Goal: Navigation & Orientation: Find specific page/section

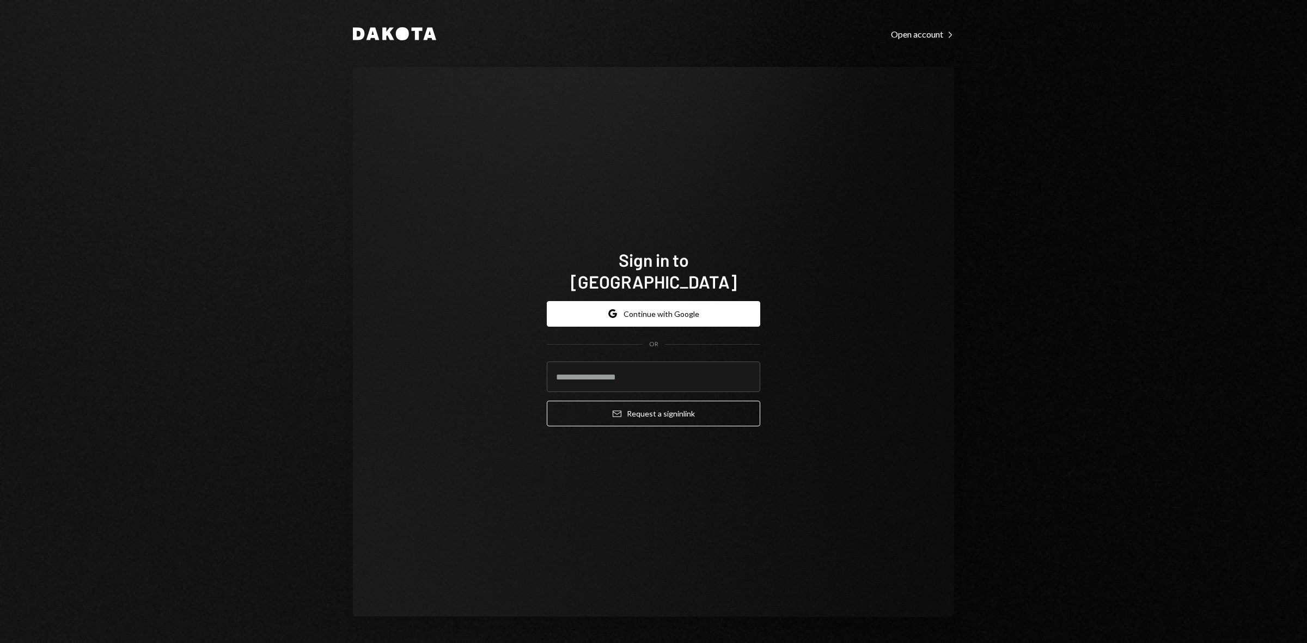
click at [693, 301] on button "Google Continue with Google" at bounding box center [654, 314] width 214 height 26
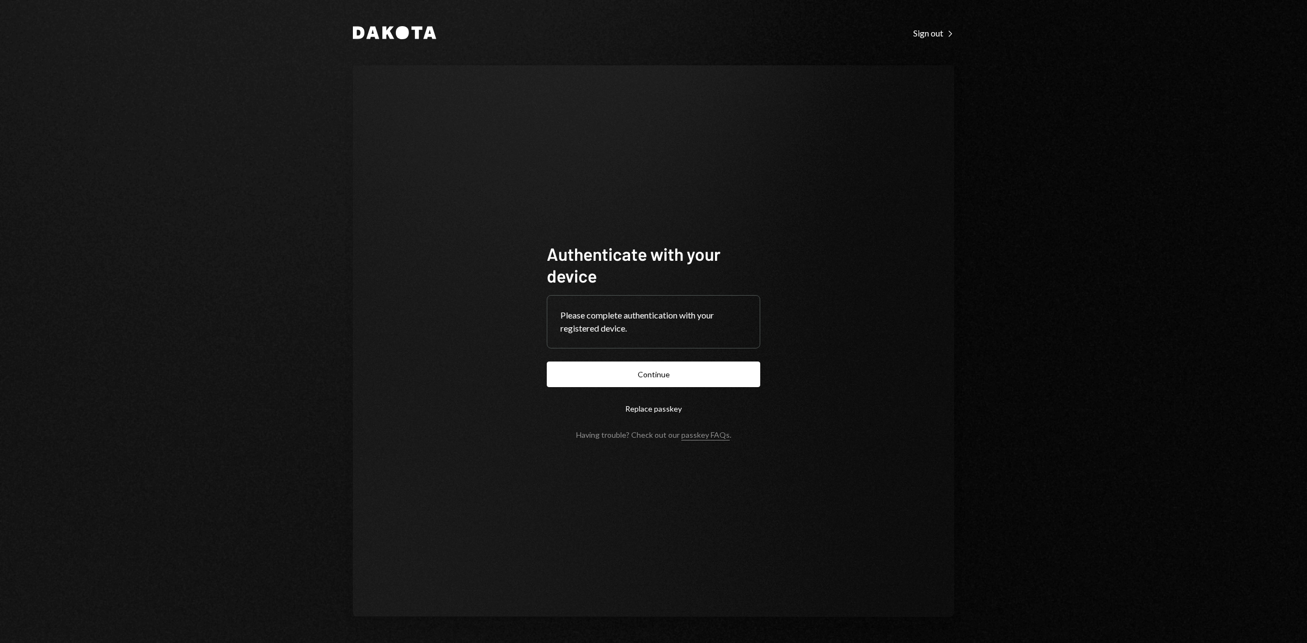
click at [666, 377] on button "Continue" at bounding box center [654, 375] width 214 height 26
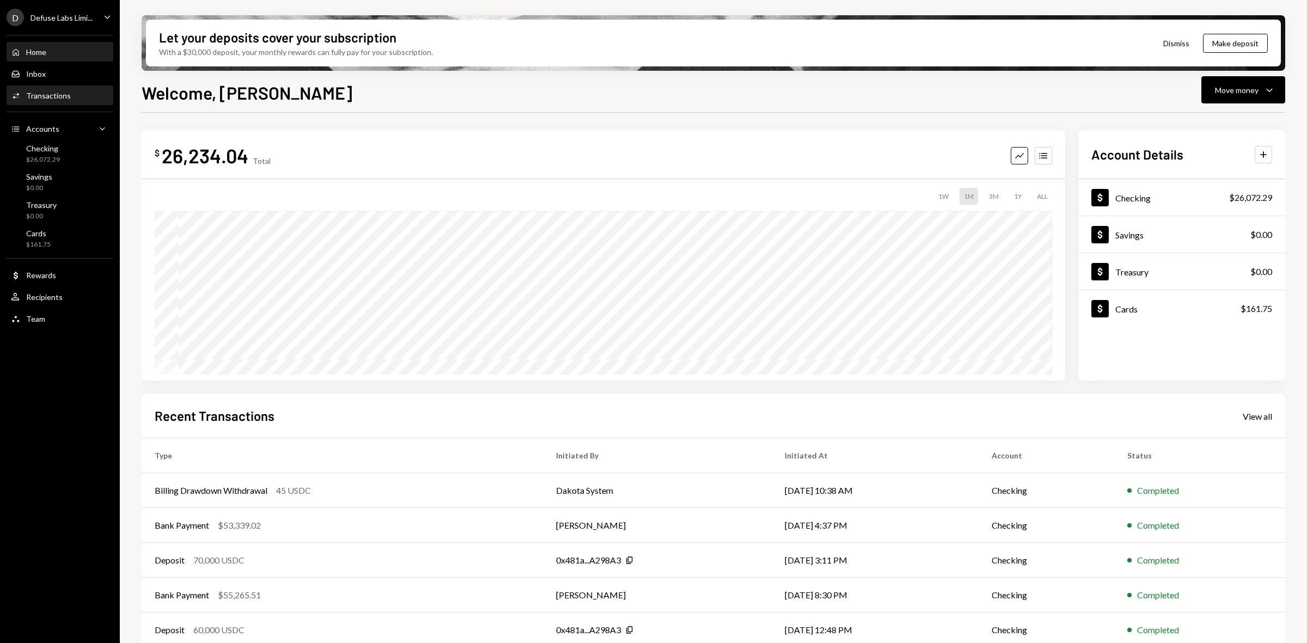
click at [50, 97] on div "Transactions" at bounding box center [48, 95] width 45 height 9
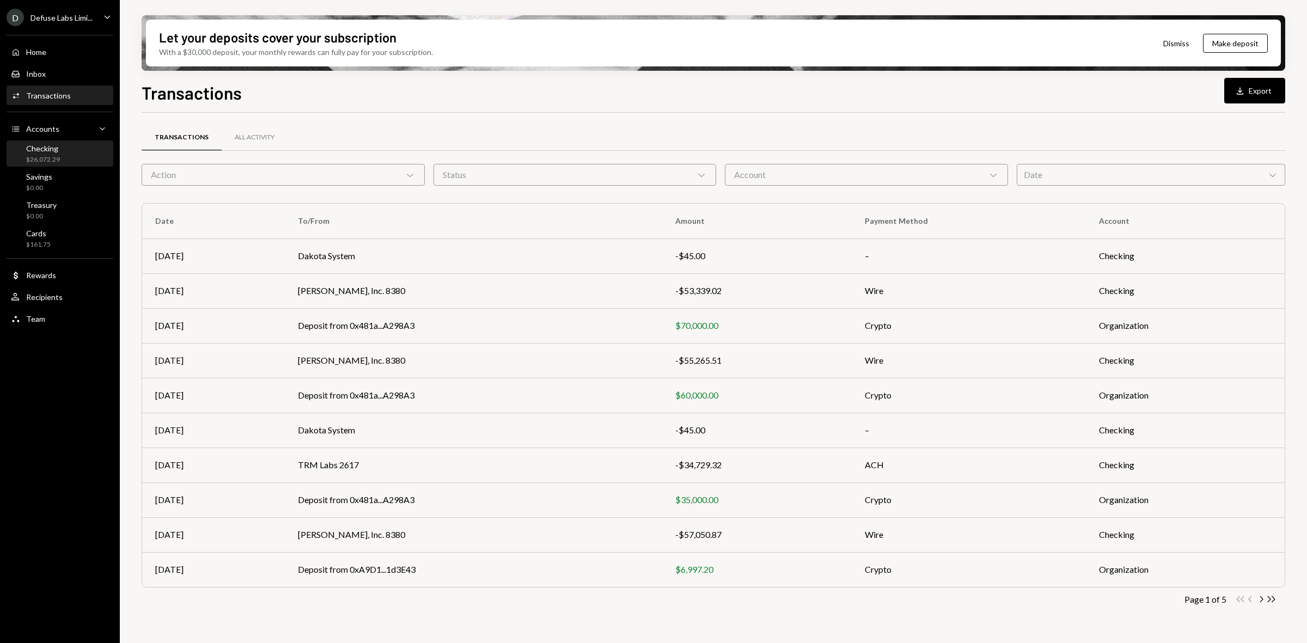
click at [44, 158] on div "$26,072.29" at bounding box center [43, 159] width 34 height 9
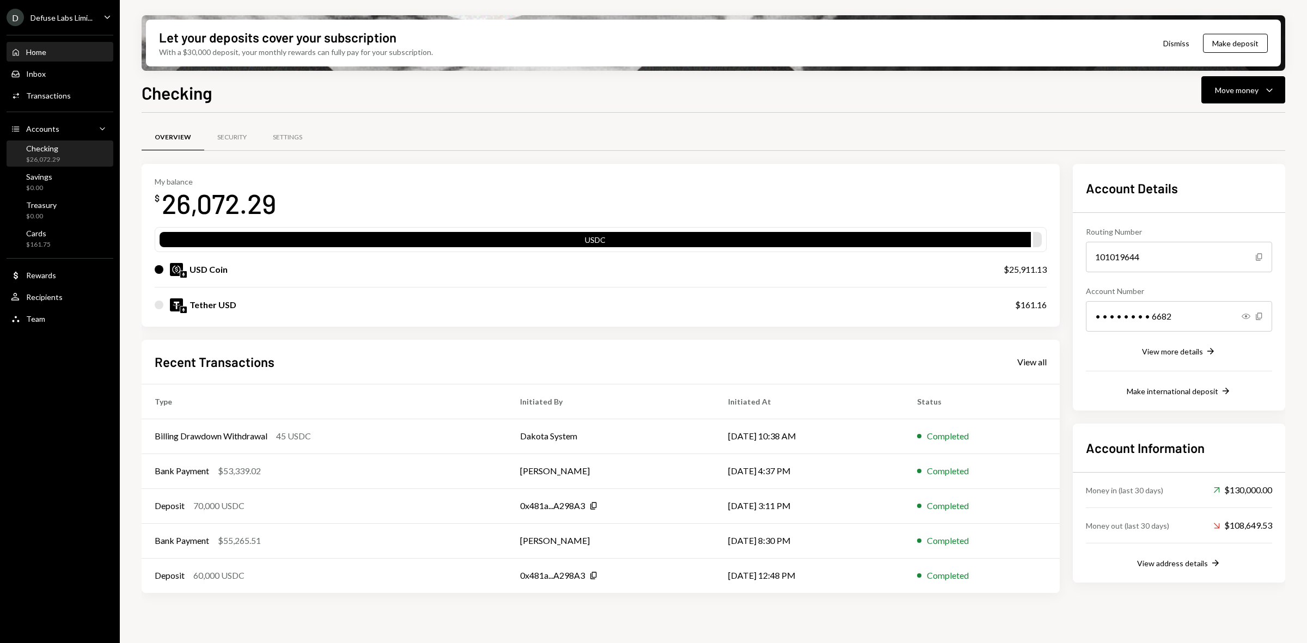
click at [30, 52] on div "Home" at bounding box center [36, 51] width 20 height 9
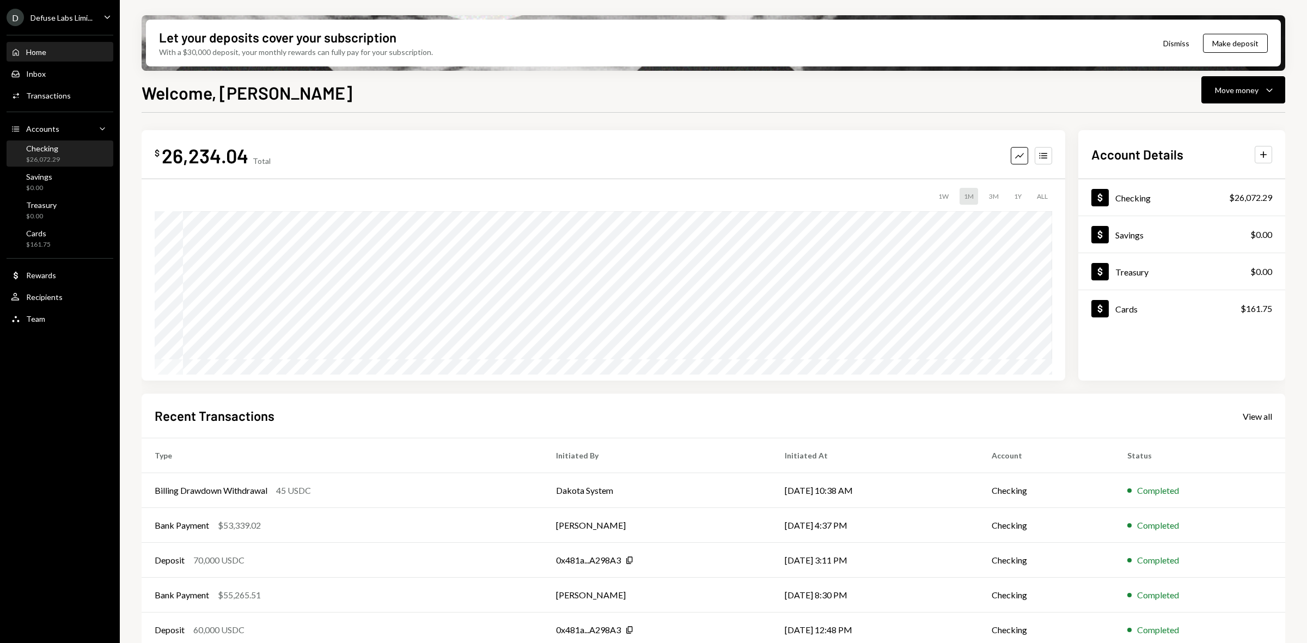
click at [42, 155] on div "$26,072.29" at bounding box center [43, 159] width 34 height 9
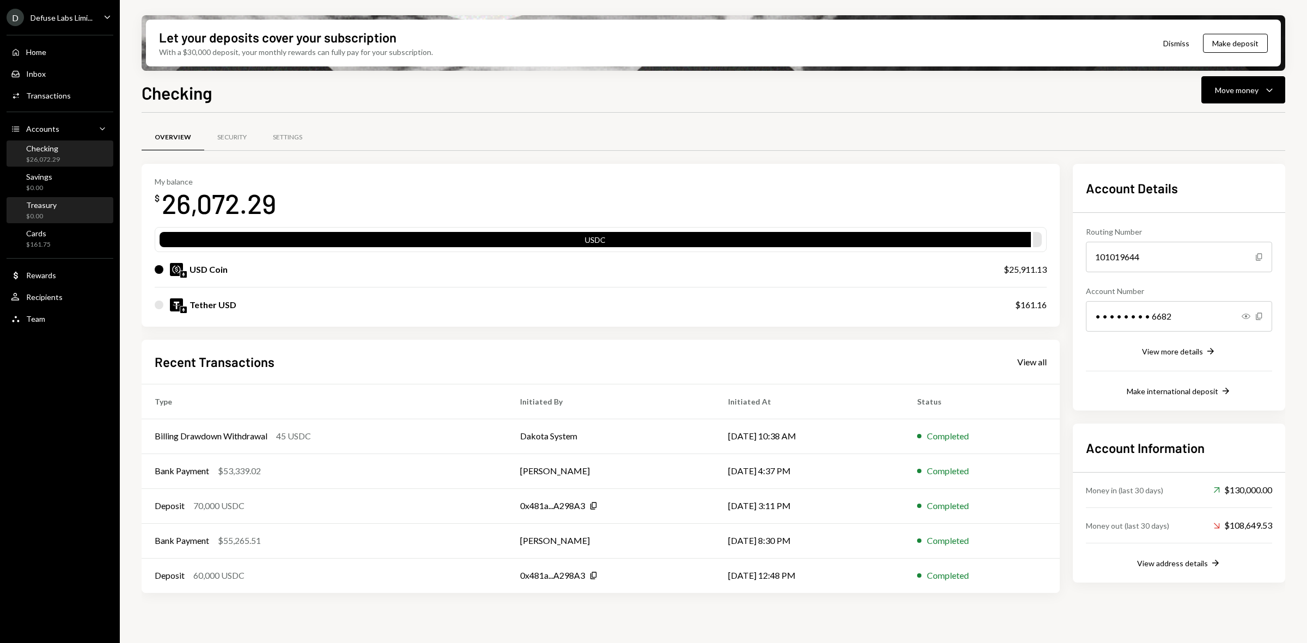
click at [42, 209] on div "Treasury" at bounding box center [41, 204] width 31 height 9
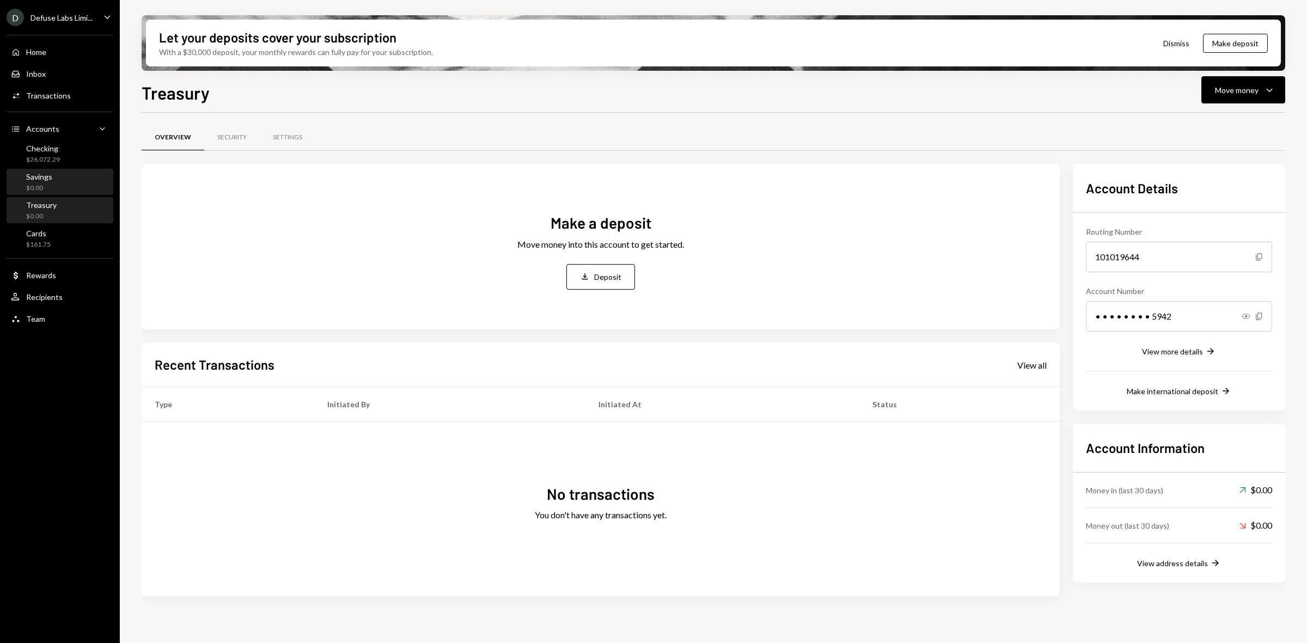
click at [47, 184] on div "$0.00" at bounding box center [39, 188] width 26 height 9
click at [45, 148] on div "Checking" at bounding box center [43, 148] width 34 height 9
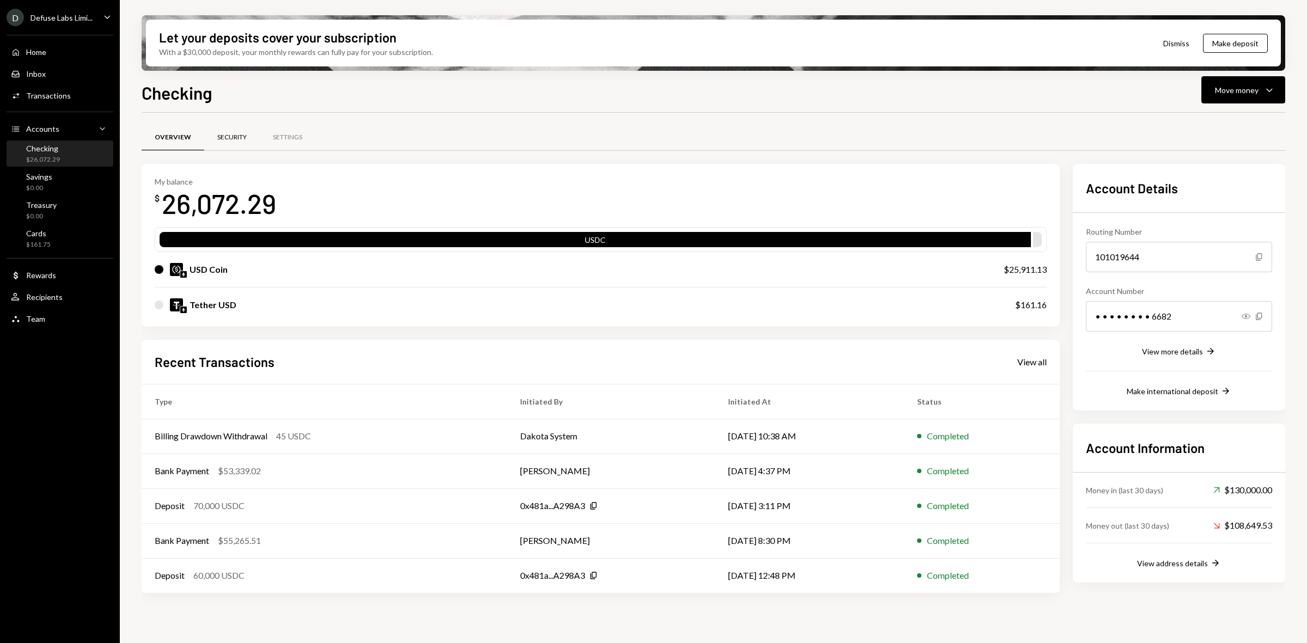
click at [226, 138] on div "Security" at bounding box center [231, 137] width 29 height 9
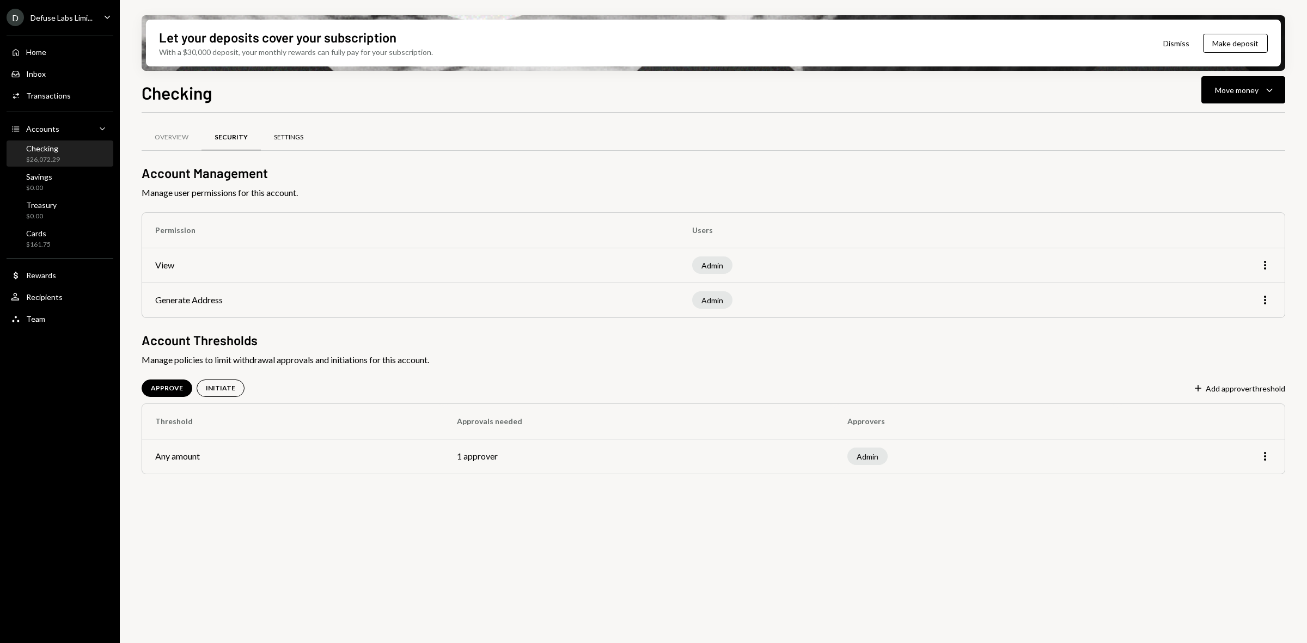
click at [288, 135] on div "Settings" at bounding box center [288, 137] width 29 height 9
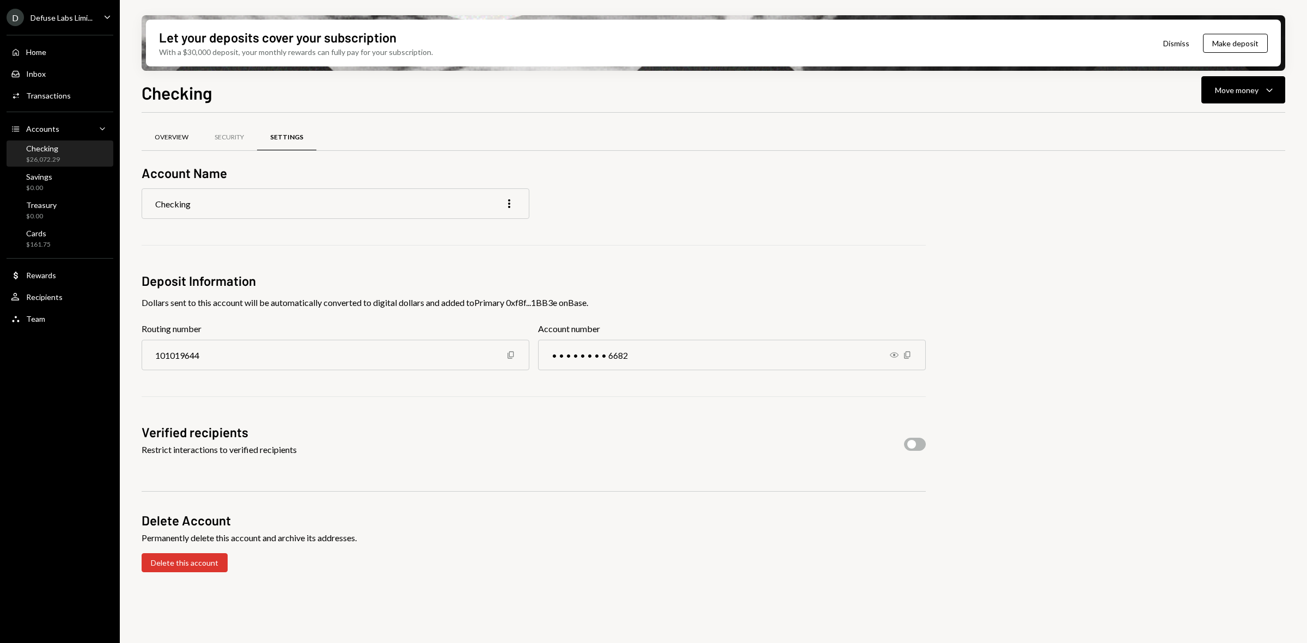
click at [183, 133] on div "Overview" at bounding box center [172, 137] width 34 height 9
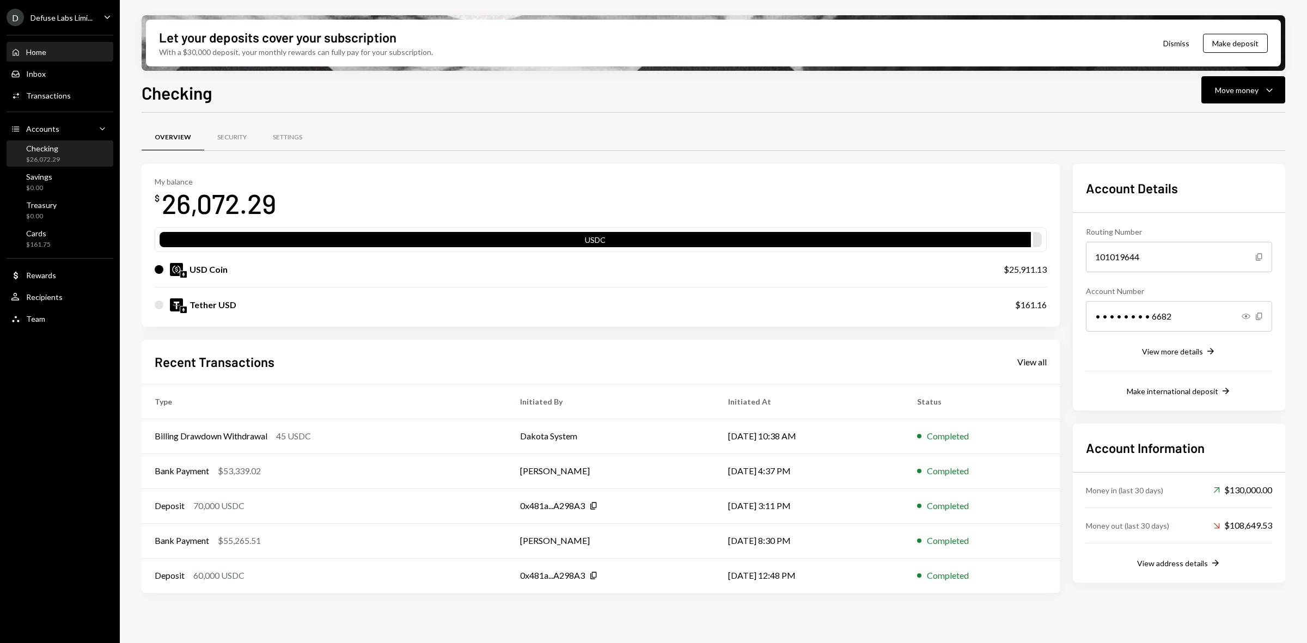
click at [22, 54] on div "Home Home" at bounding box center [28, 52] width 35 height 10
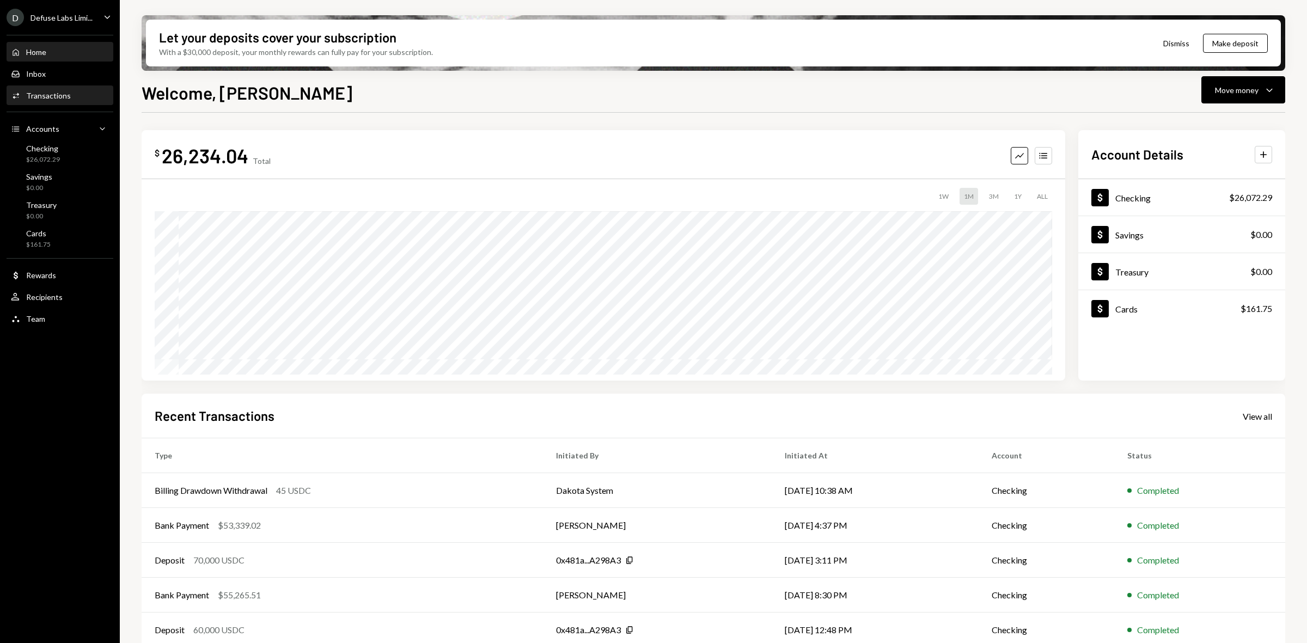
click at [48, 96] on div "Transactions" at bounding box center [48, 95] width 45 height 9
